Goal: Find specific page/section: Find specific page/section

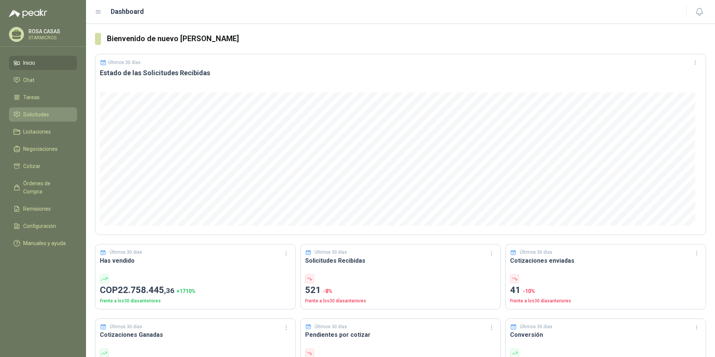
click at [42, 117] on span "Solicitudes" at bounding box center [36, 114] width 26 height 8
click at [39, 114] on span "Solicitudes" at bounding box center [36, 114] width 26 height 8
click at [21, 118] on li "Solicitudes" at bounding box center [42, 114] width 59 height 8
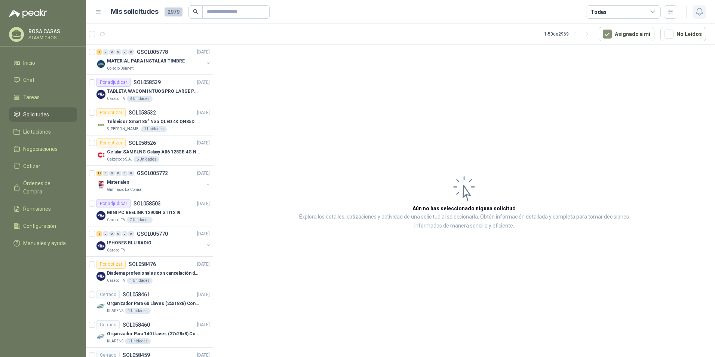
click at [696, 10] on icon "button" at bounding box center [699, 11] width 9 height 9
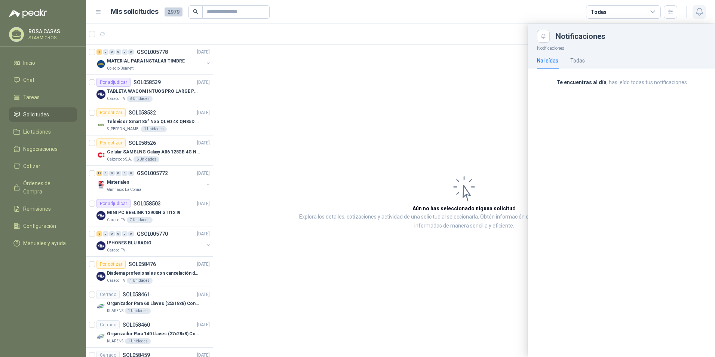
click at [696, 10] on icon "button" at bounding box center [699, 11] width 9 height 9
